Goal: Check status: Check status

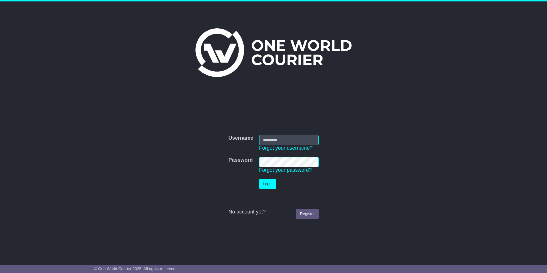
type input "**********"
click at [264, 185] on button "Login" at bounding box center [267, 184] width 17 height 10
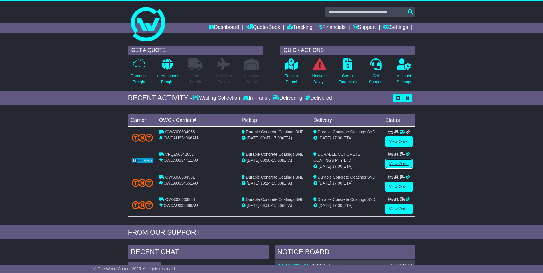
click at [401, 165] on link "View Order" at bounding box center [398, 164] width 27 height 10
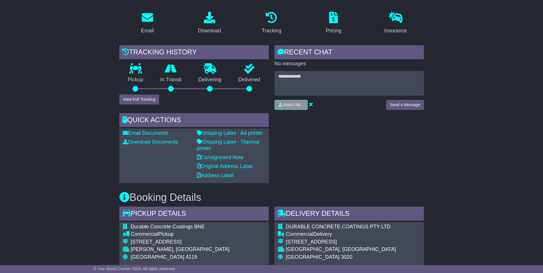
scroll to position [86, 0]
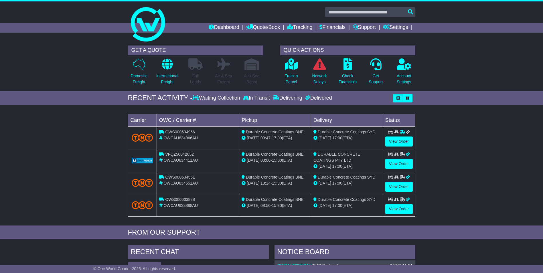
click at [475, 168] on div "Loading... No bookings found Carrier OWC / Carrier # Pickup Delivery Status OWS…" at bounding box center [271, 166] width 543 height 117
click at [393, 189] on link "View Order" at bounding box center [398, 187] width 27 height 10
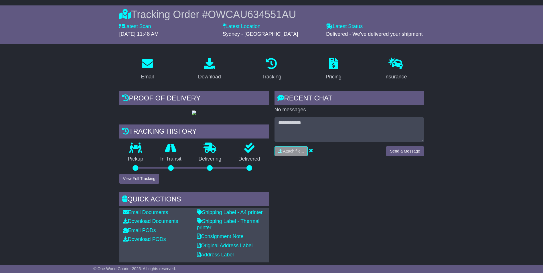
scroll to position [57, 0]
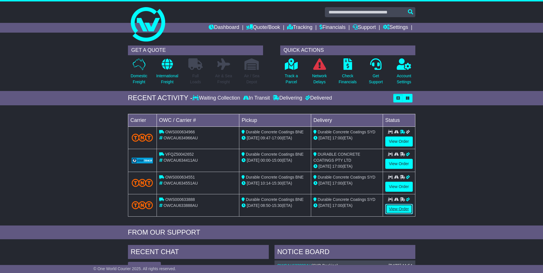
click at [400, 208] on link "View Order" at bounding box center [398, 209] width 27 height 10
click at [401, 162] on link "View Order" at bounding box center [398, 164] width 27 height 10
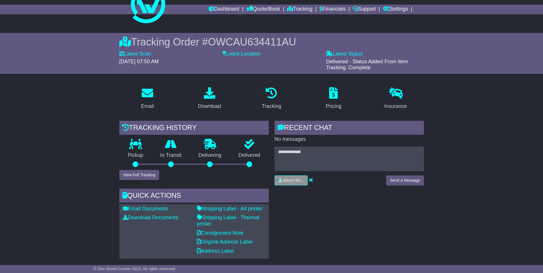
scroll to position [29, 0]
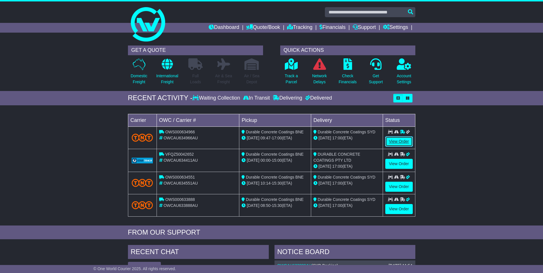
click at [401, 141] on link "View Order" at bounding box center [398, 141] width 27 height 10
